Goal: Find specific page/section

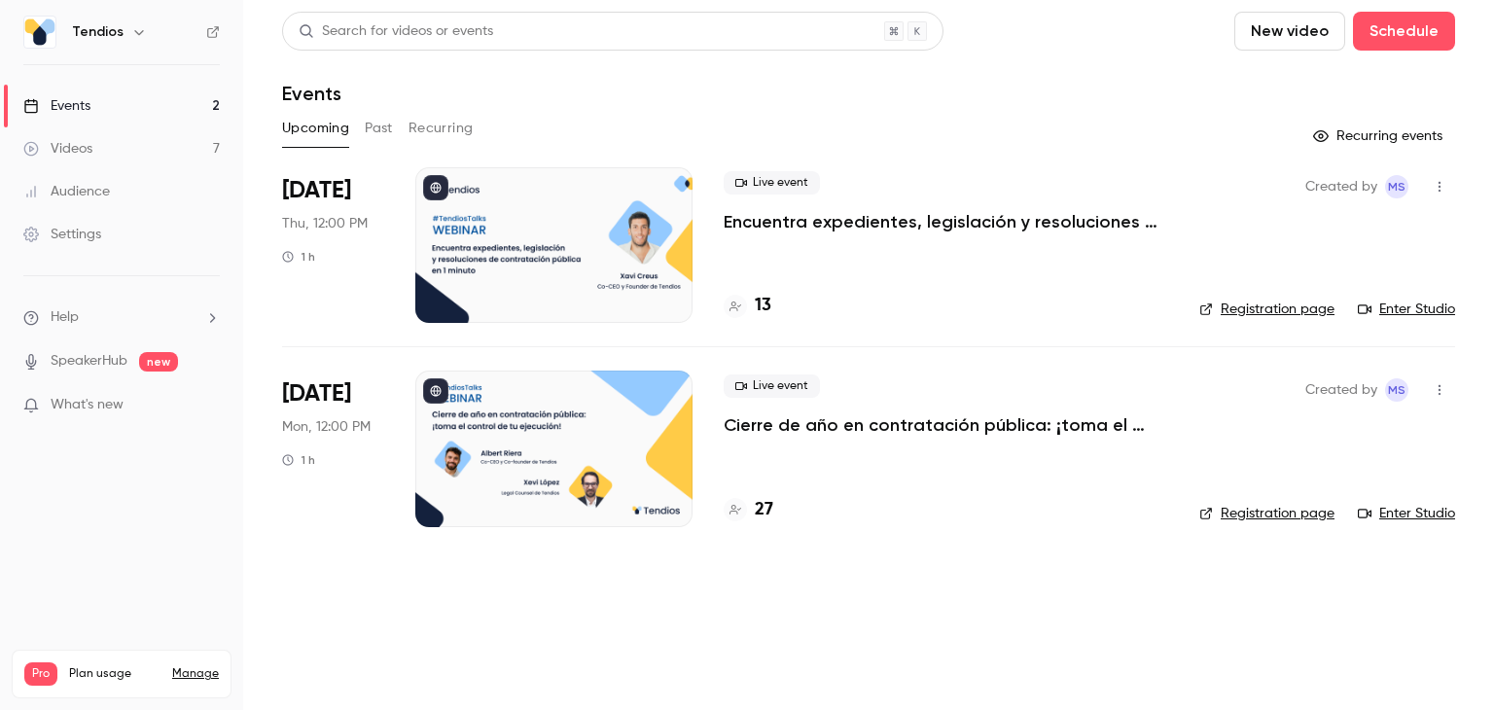
click at [794, 211] on p "Encuentra expedientes, legislación y resoluciones de contratación pública en 1 …" at bounding box center [946, 221] width 444 height 23
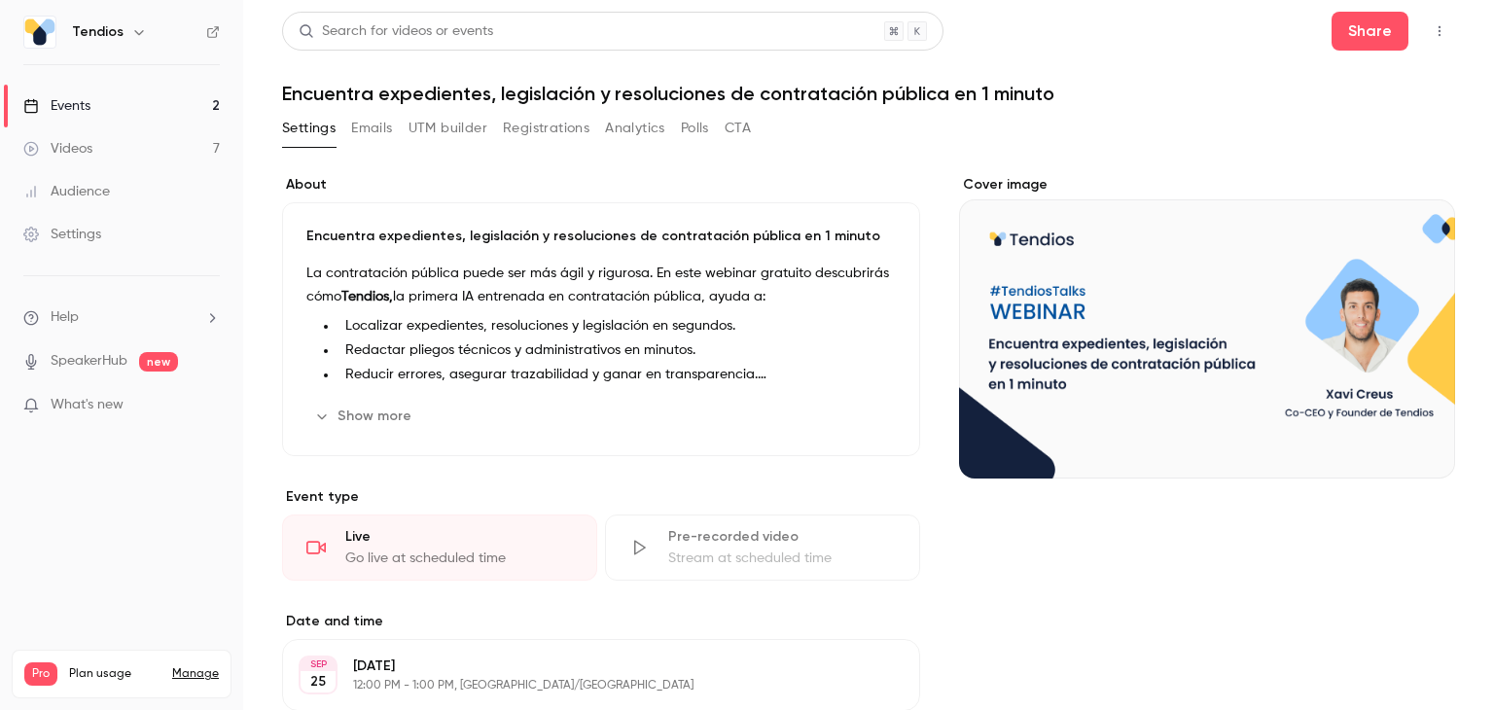
click at [553, 129] on button "Registrations" at bounding box center [546, 128] width 87 height 31
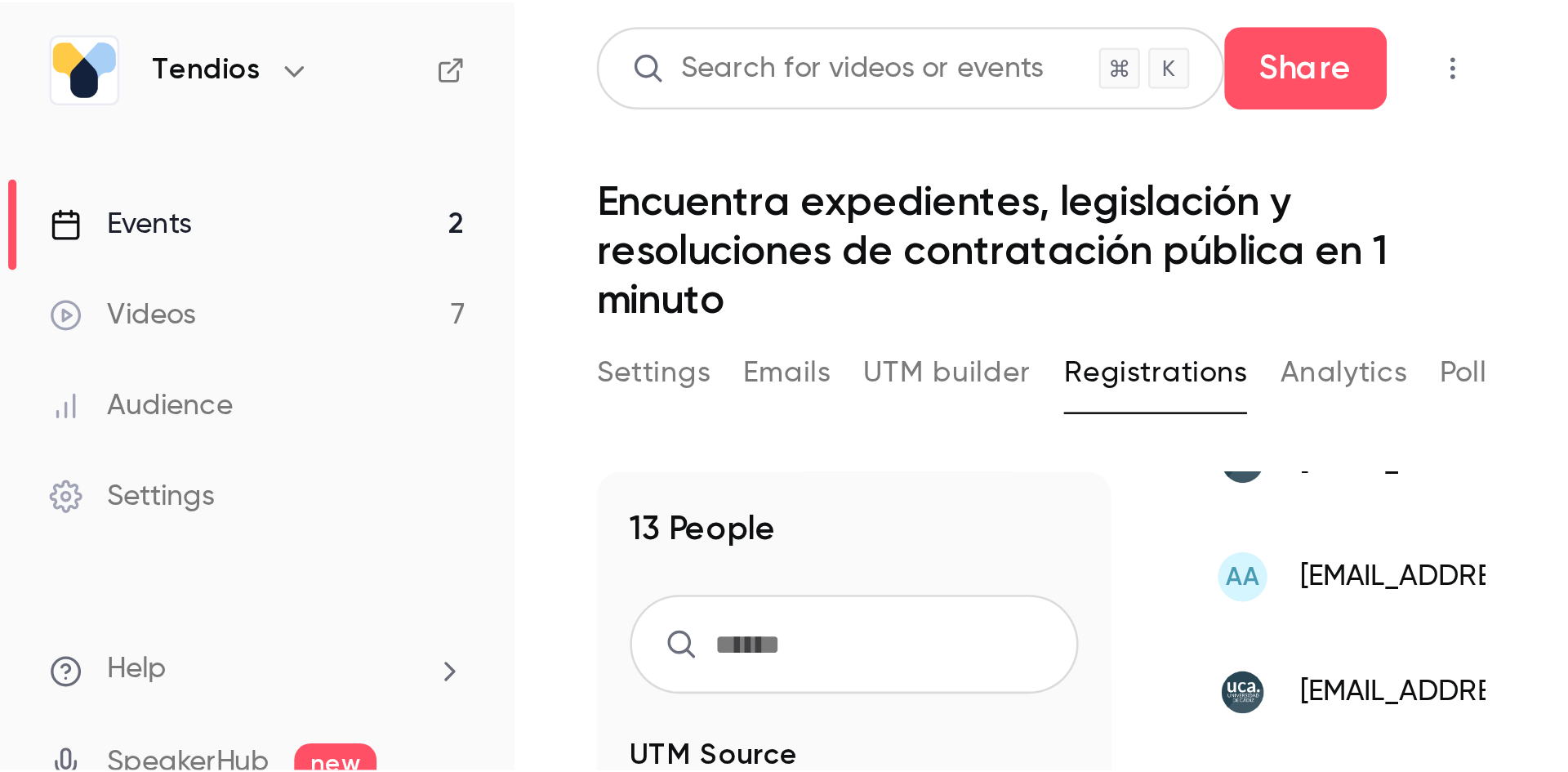
scroll to position [155, 0]
